Goal: Information Seeking & Learning: Check status

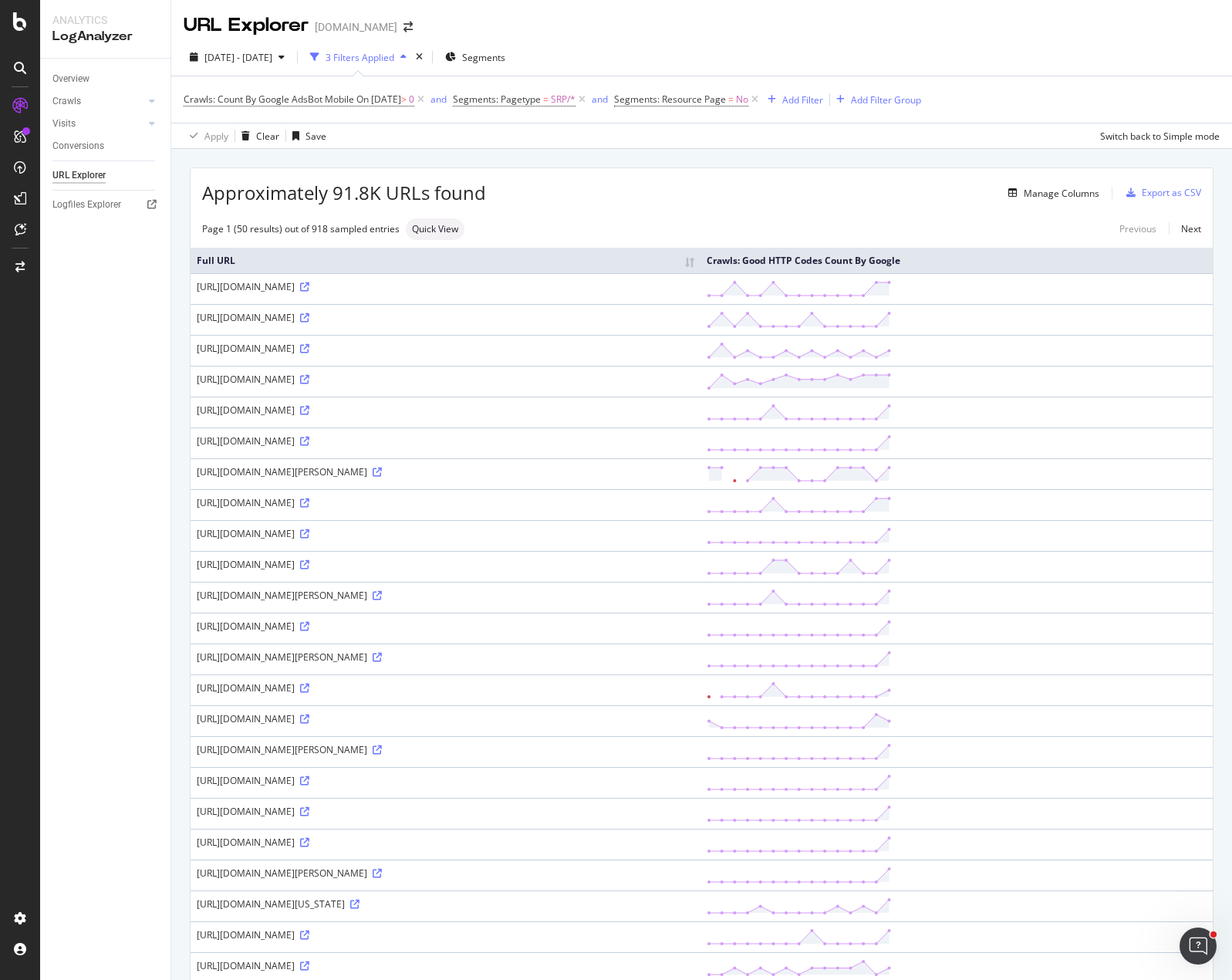
scroll to position [920, 0]
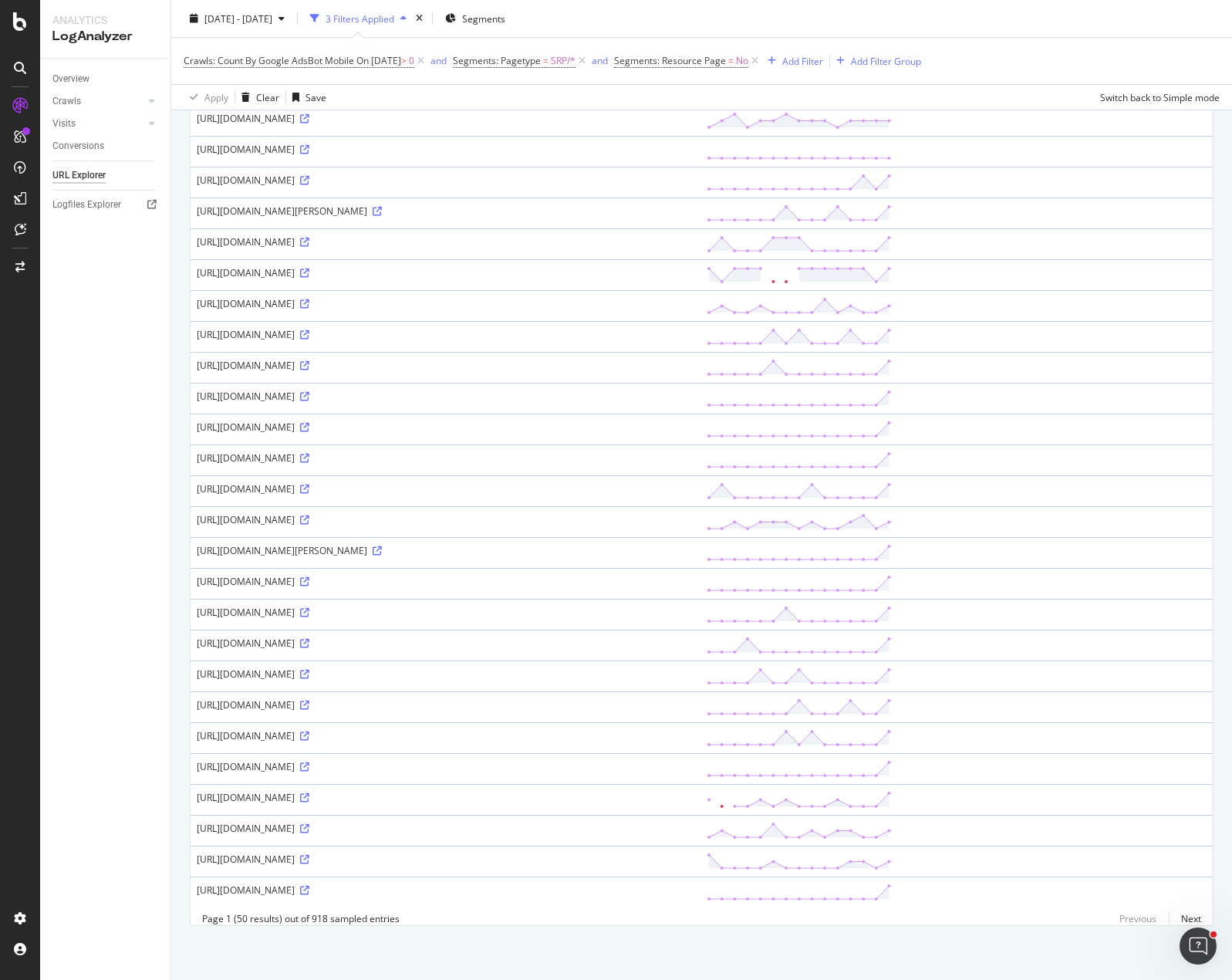
click at [977, 71] on div "Crawls: Count By Google AdsBot Mobile On [DATE] > 0 and Segments: Pagetype = SR…" at bounding box center [701, 61] width 1036 height 46
click at [103, 540] on div "Overview Crawls Daily Distribution Segments Distribution HTTP Codes Resources V…" at bounding box center [106, 519] width 130 height 921
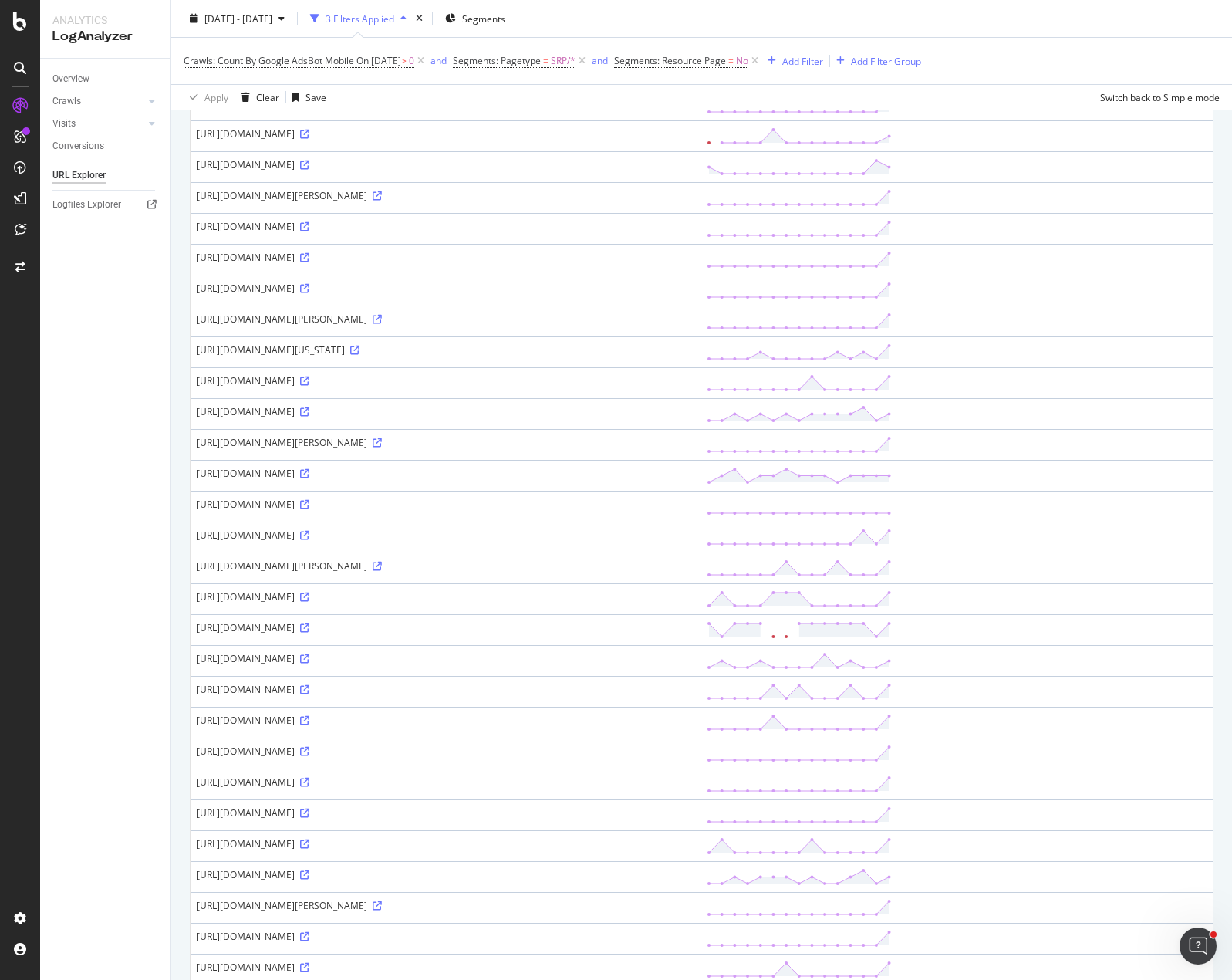
scroll to position [0, 0]
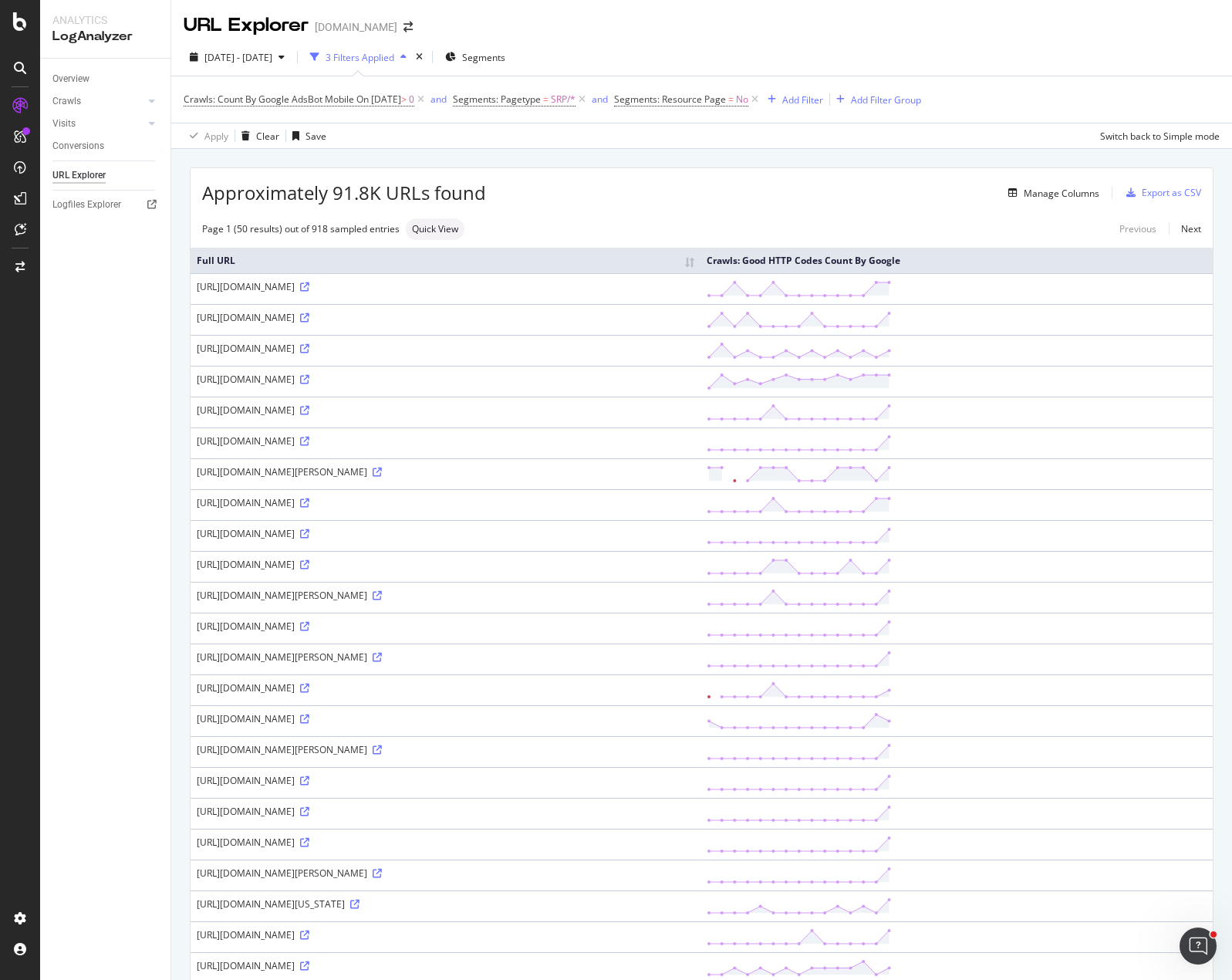
click at [651, 187] on div "Manage Columns" at bounding box center [793, 192] width 613 height 18
click at [150, 463] on div "Overview Crawls Daily Distribution Segments Distribution HTTP Codes Resources V…" at bounding box center [106, 519] width 130 height 921
click at [94, 413] on div "Overview Crawls Daily Distribution Segments Distribution HTTP Codes Resources V…" at bounding box center [106, 519] width 130 height 921
click at [794, 190] on div "Manage Columns" at bounding box center [793, 192] width 613 height 18
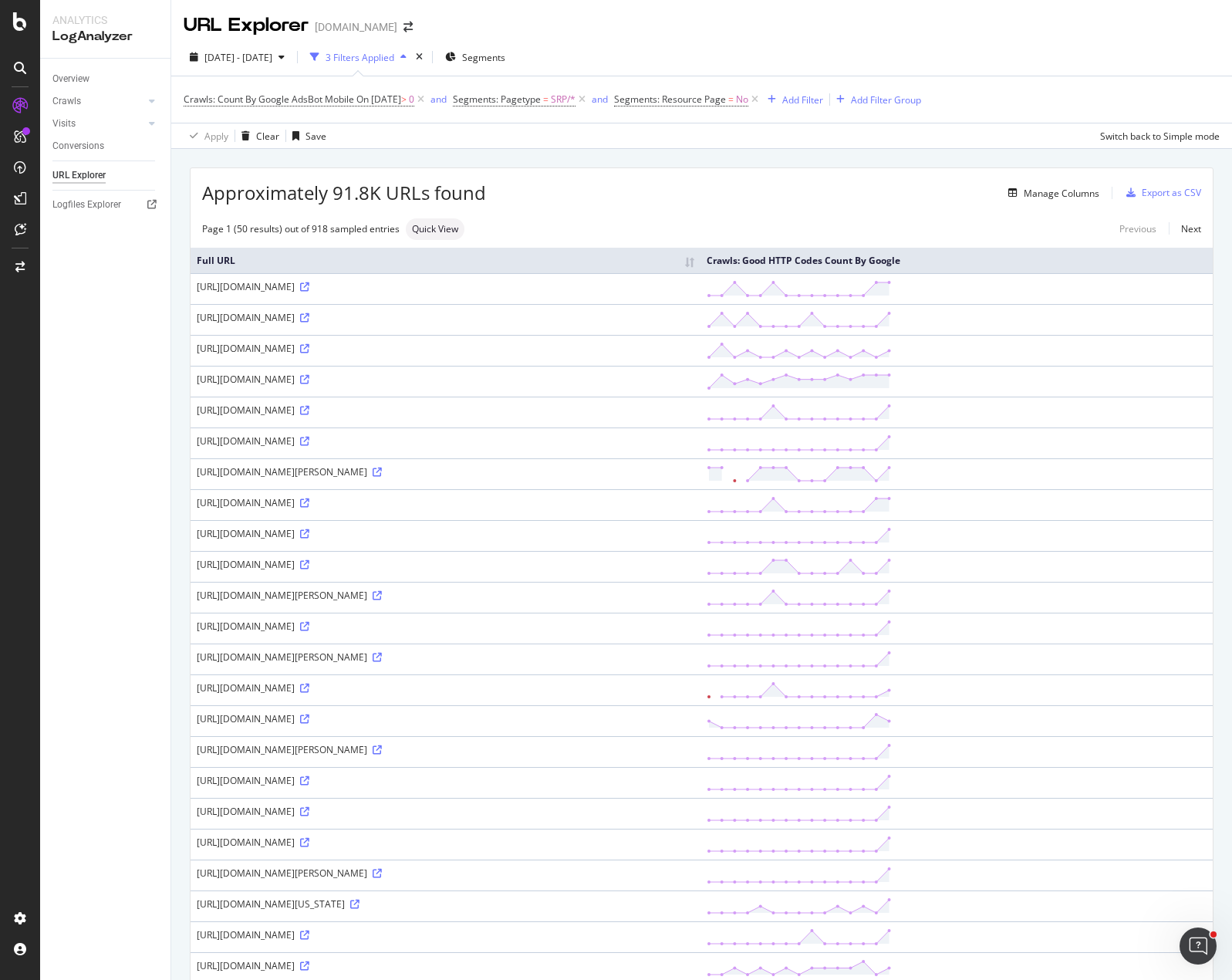
click at [908, 37] on div "URL Explorer [DOMAIN_NAME]" at bounding box center [701, 19] width 1061 height 39
click at [126, 319] on div "Overview Crawls Daily Distribution Segments Distribution HTTP Codes Resources V…" at bounding box center [106, 519] width 130 height 921
click at [950, 34] on div "URL Explorer [DOMAIN_NAME]" at bounding box center [701, 19] width 1061 height 39
